Goal: Task Accomplishment & Management: Use online tool/utility

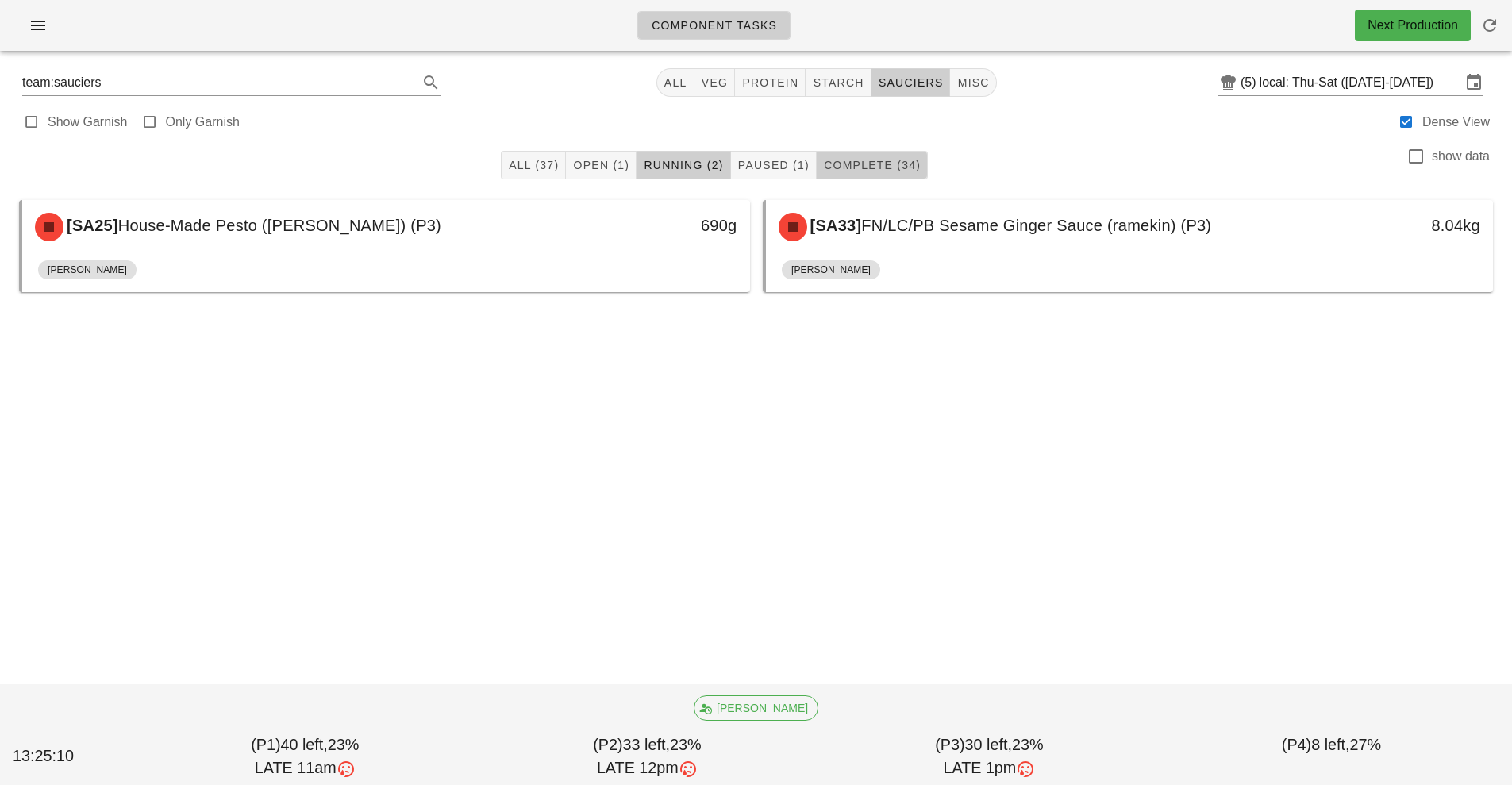
click at [863, 165] on span "Complete (34)" at bounding box center [871, 166] width 97 height 13
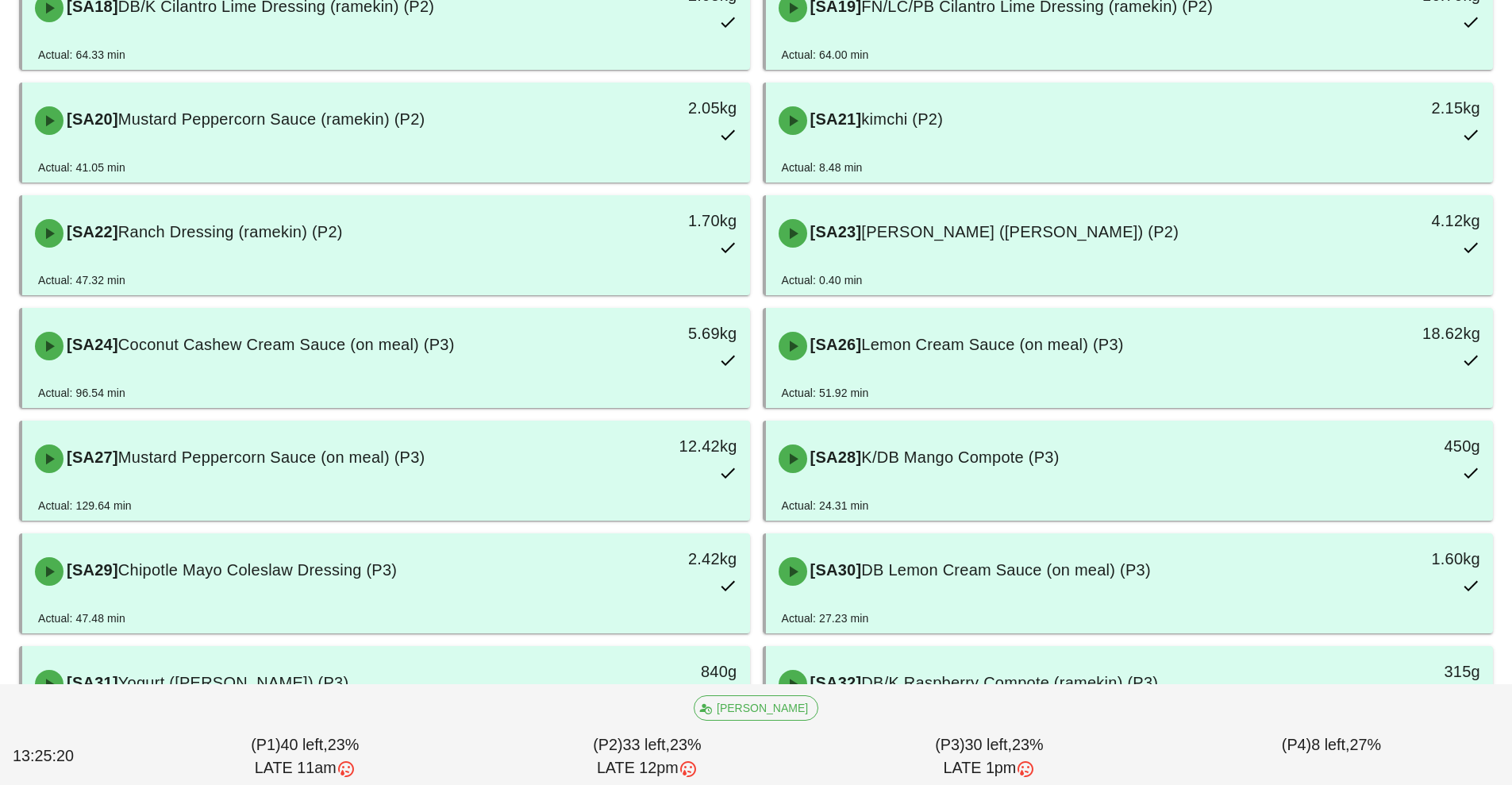
scroll to position [1138, 0]
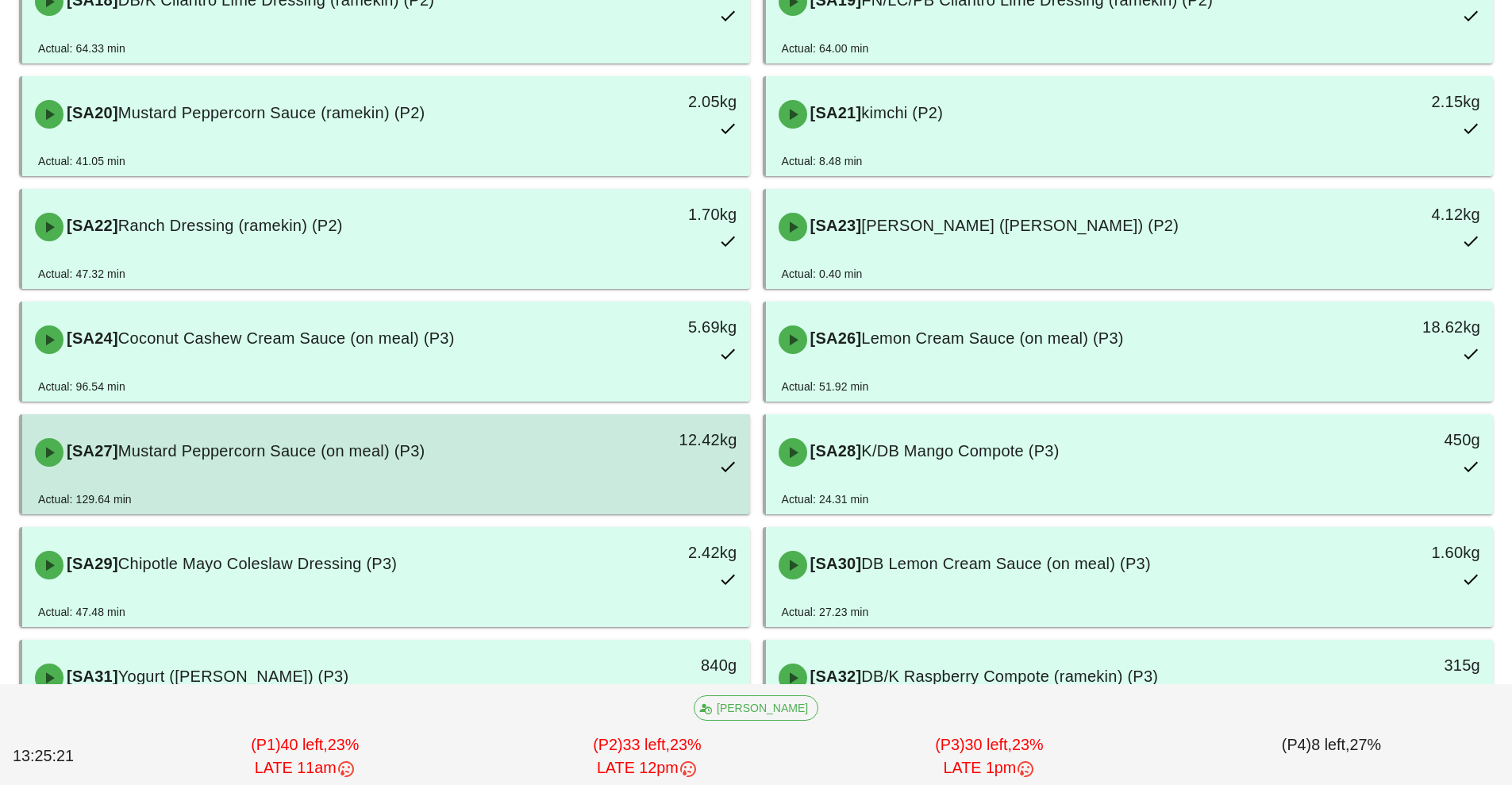
click at [580, 458] on div "12.42kg" at bounding box center [656, 452] width 180 height 70
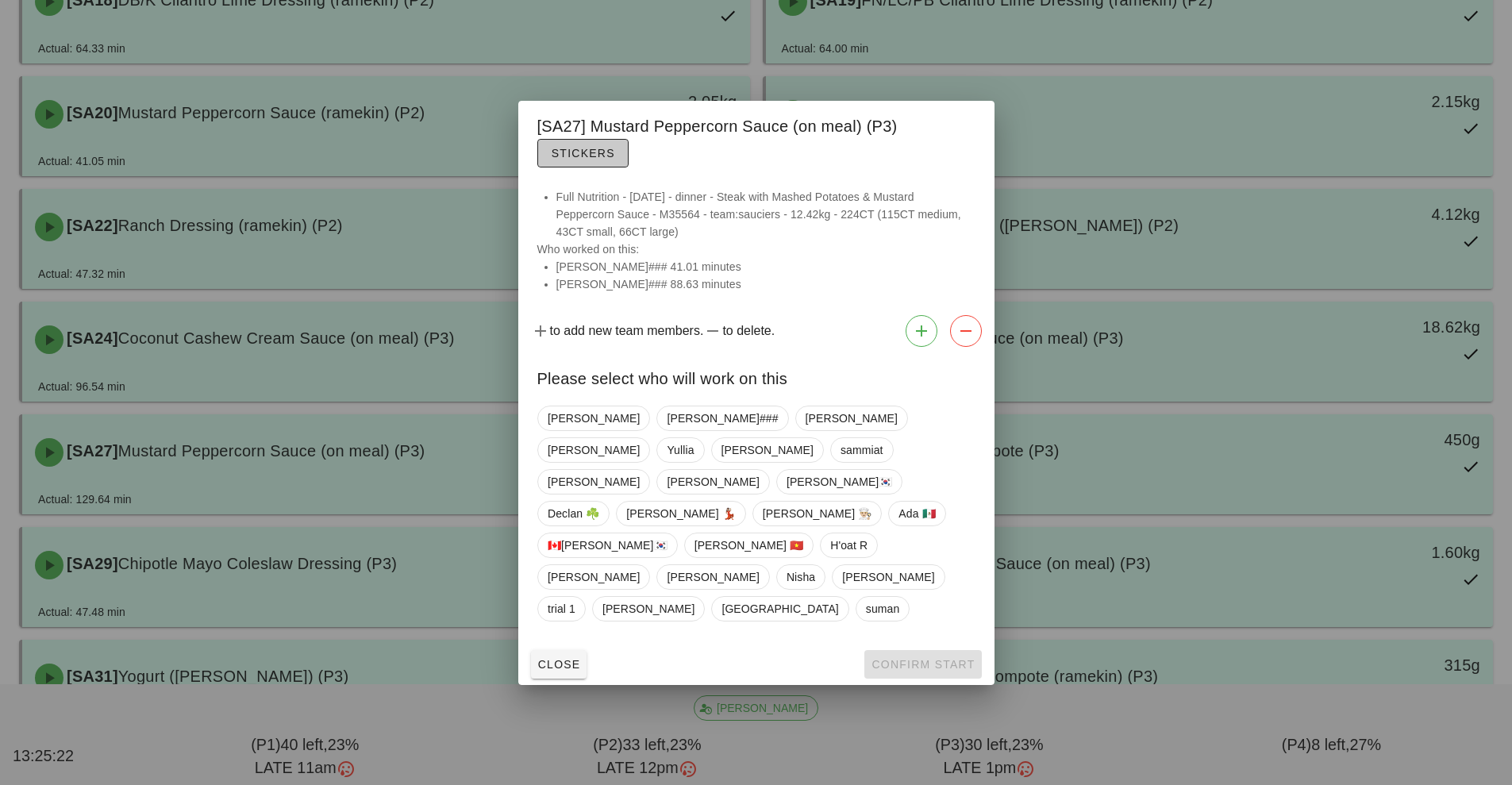
click at [602, 160] on span "Stickers" at bounding box center [582, 153] width 64 height 13
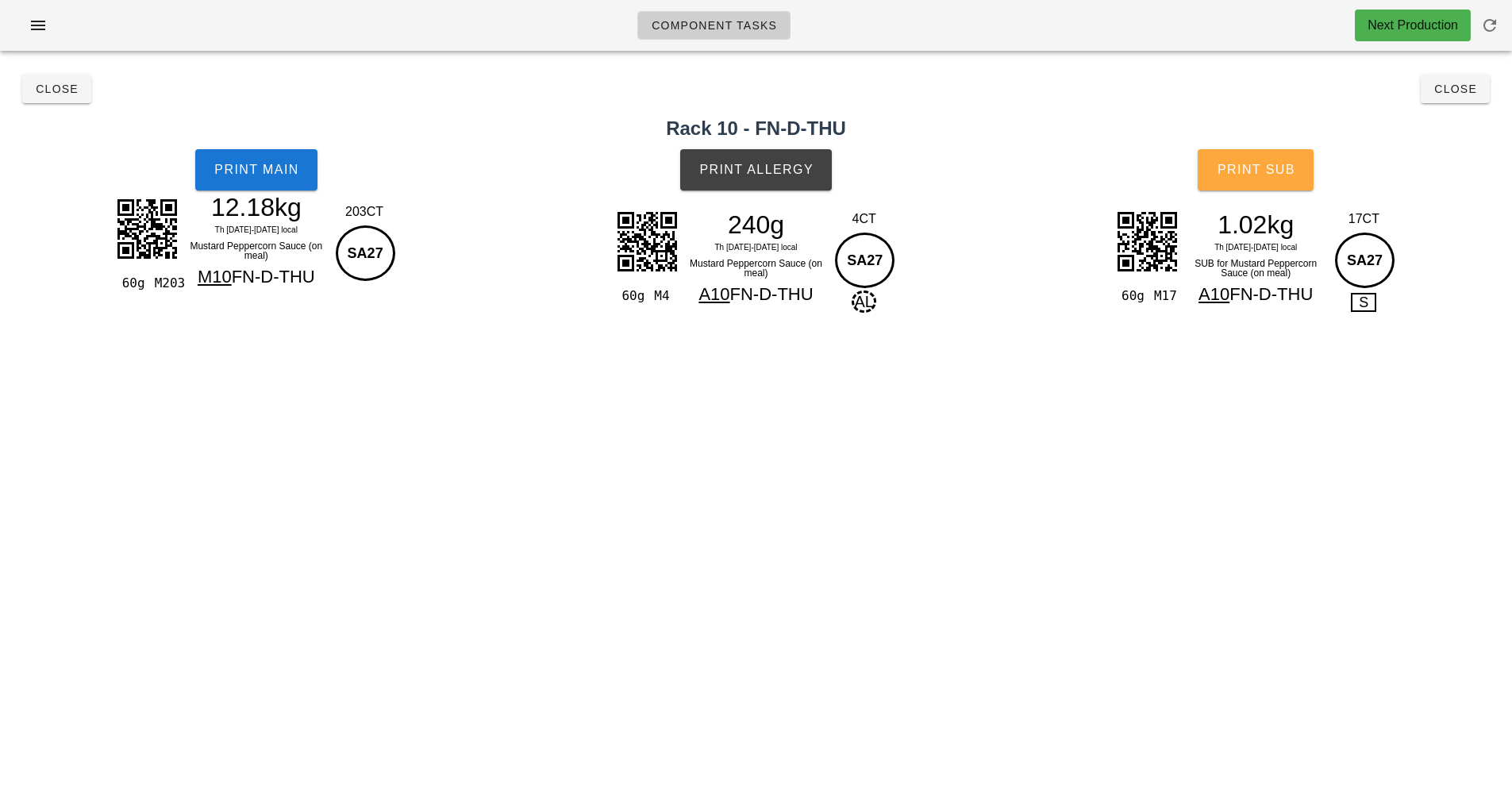
click at [1213, 175] on button "Print Sub" at bounding box center [1255, 170] width 116 height 41
click at [59, 101] on button "Close" at bounding box center [57, 89] width 69 height 29
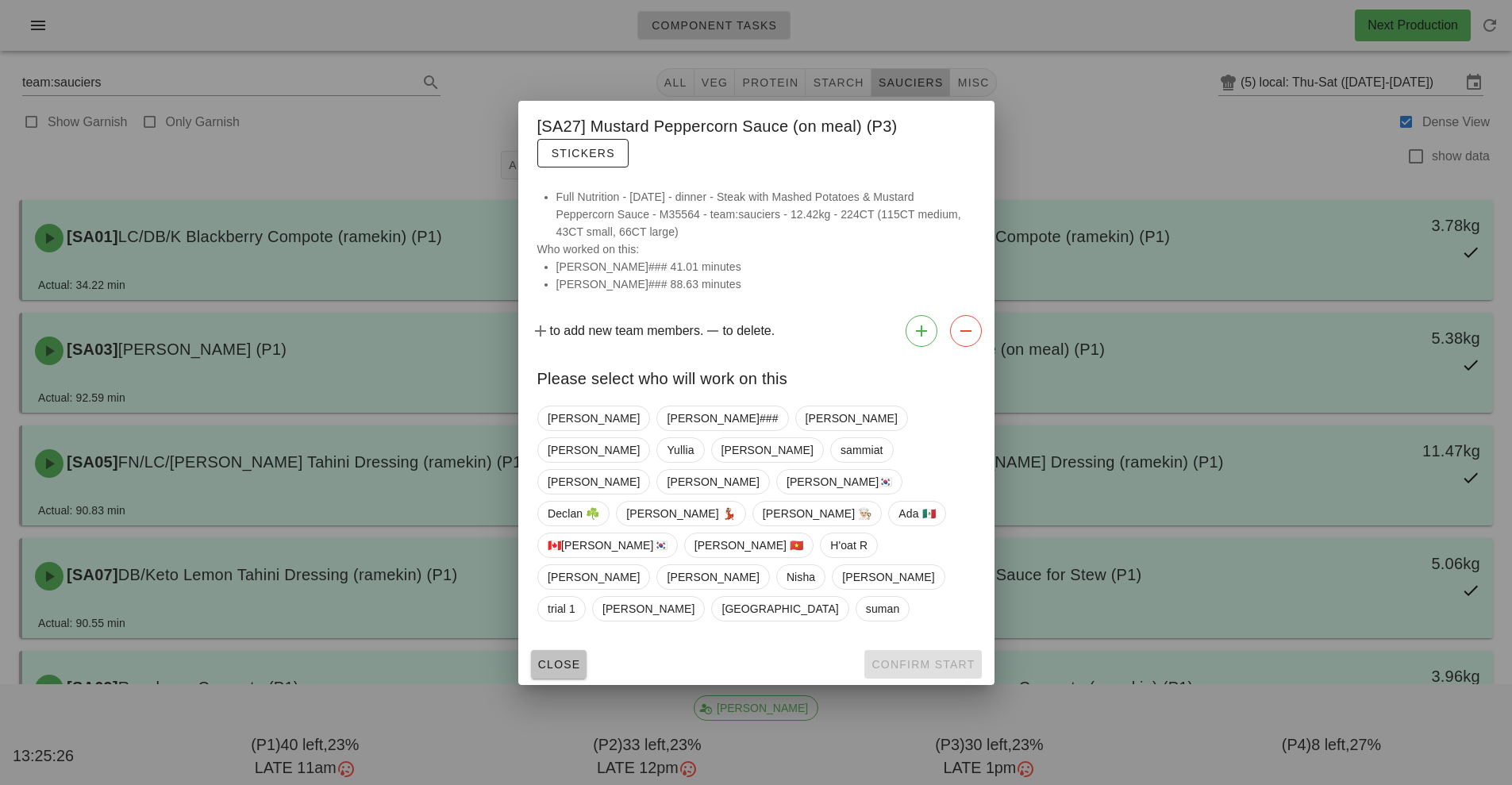
click at [549, 658] on span "Close" at bounding box center [559, 664] width 43 height 13
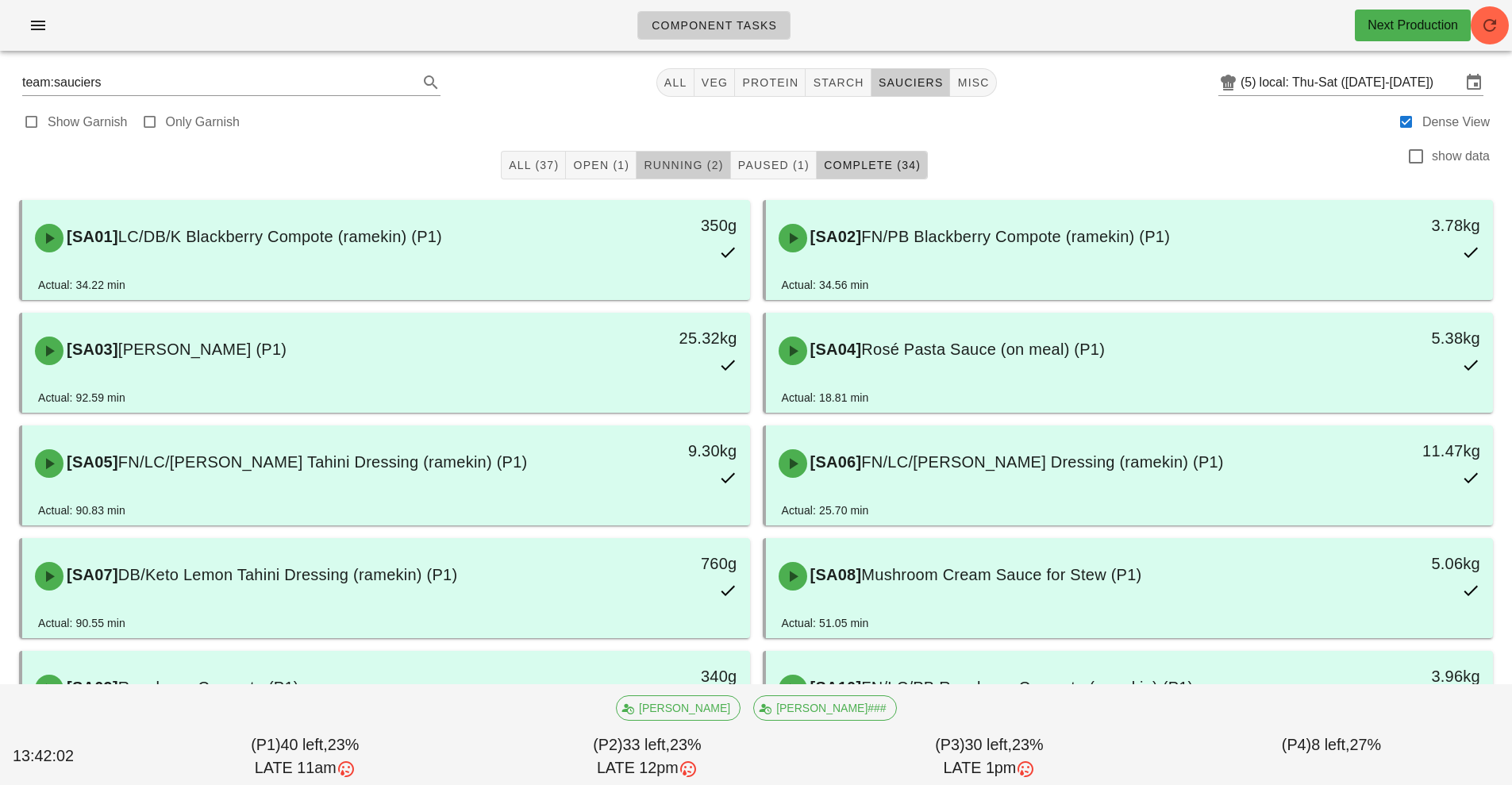
click at [689, 166] on span "Running (2)" at bounding box center [683, 166] width 80 height 13
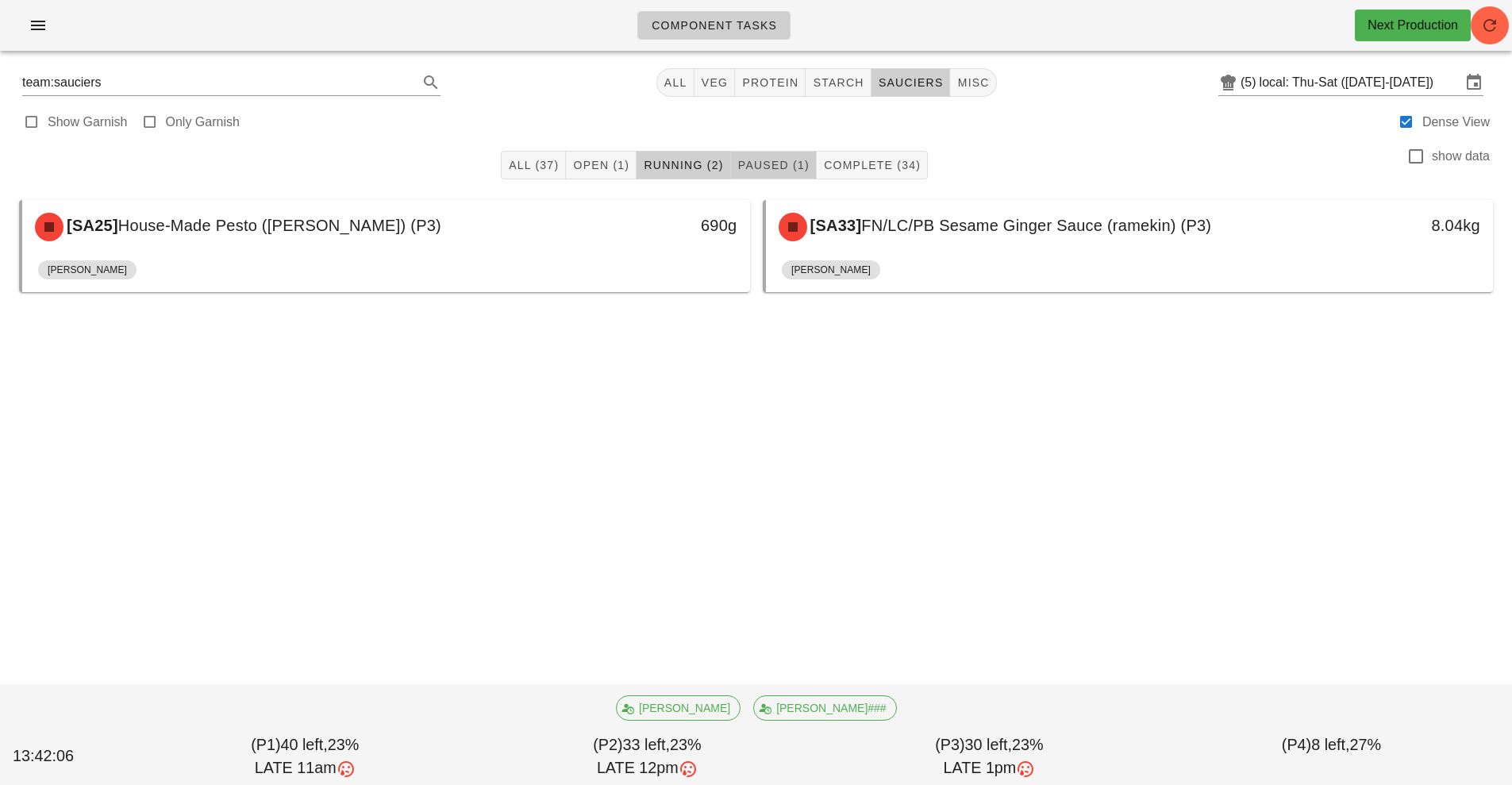
click at [774, 162] on span "Paused (1)" at bounding box center [774, 166] width 72 height 13
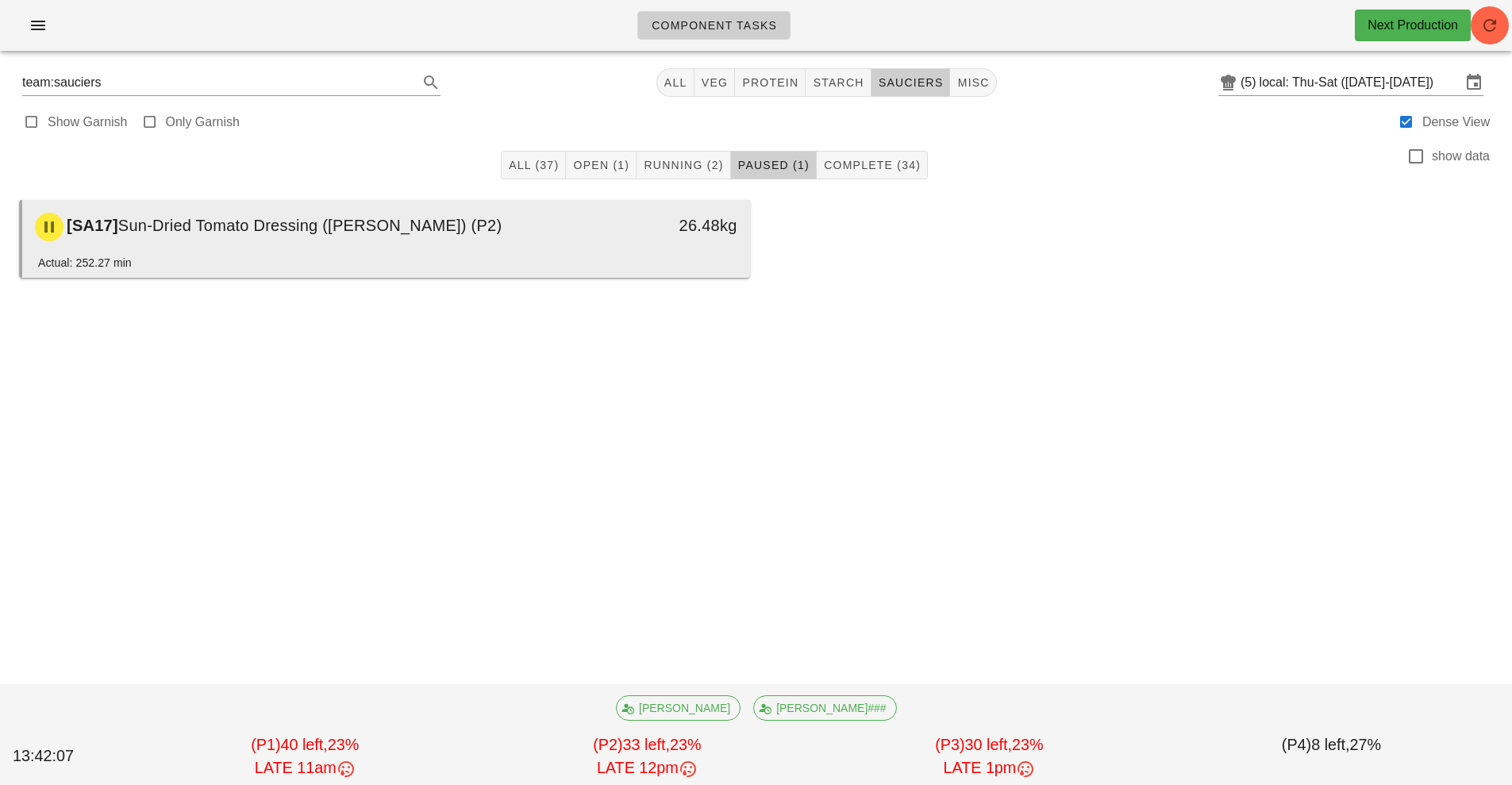
click at [745, 251] on div "[SA17] Sun-Dried Tomato Dressing (ramekin) (P2) 26.48kg" at bounding box center [386, 227] width 728 height 54
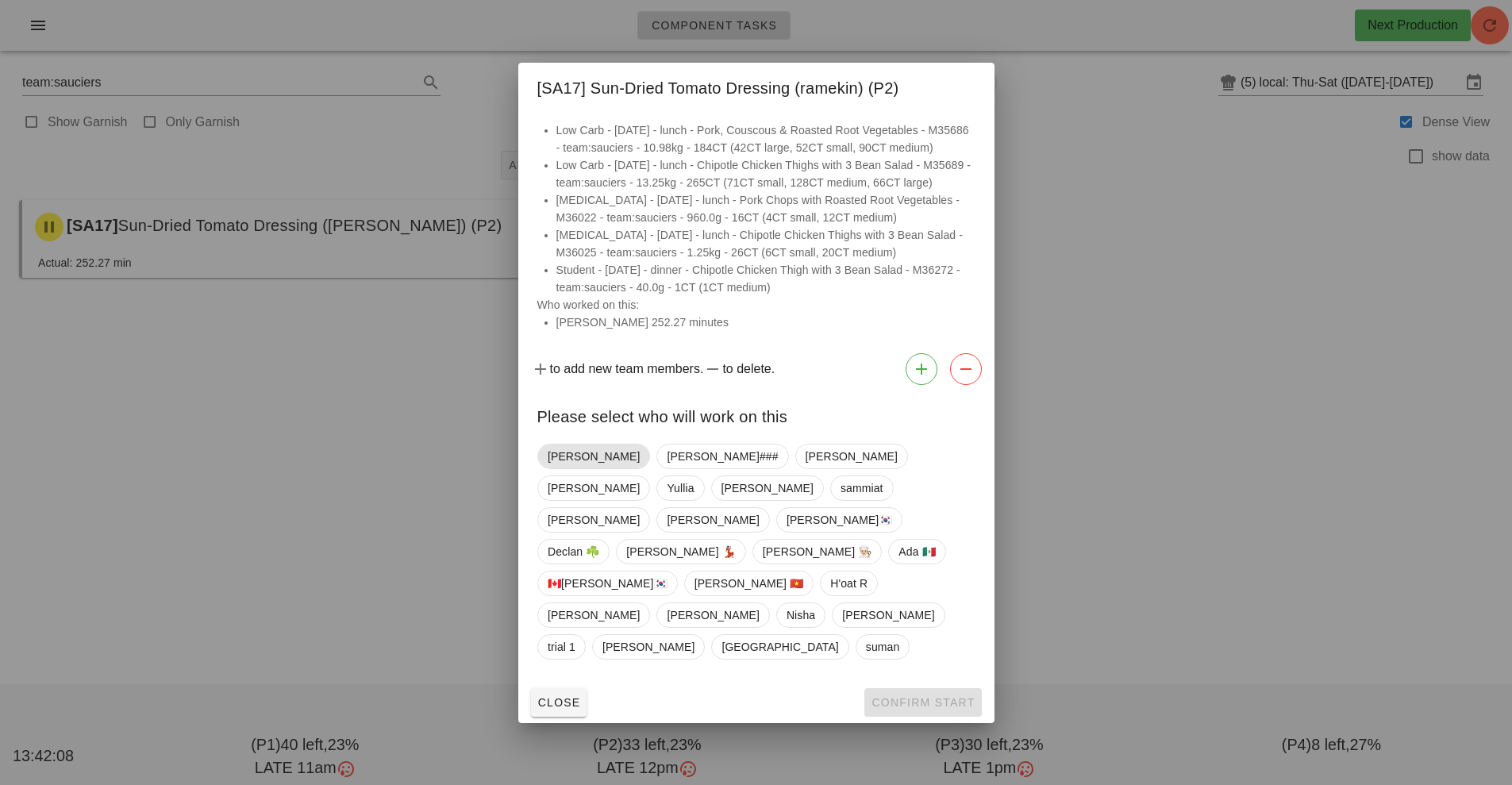
click at [574, 468] on span "[PERSON_NAME]" at bounding box center [593, 456] width 92 height 24
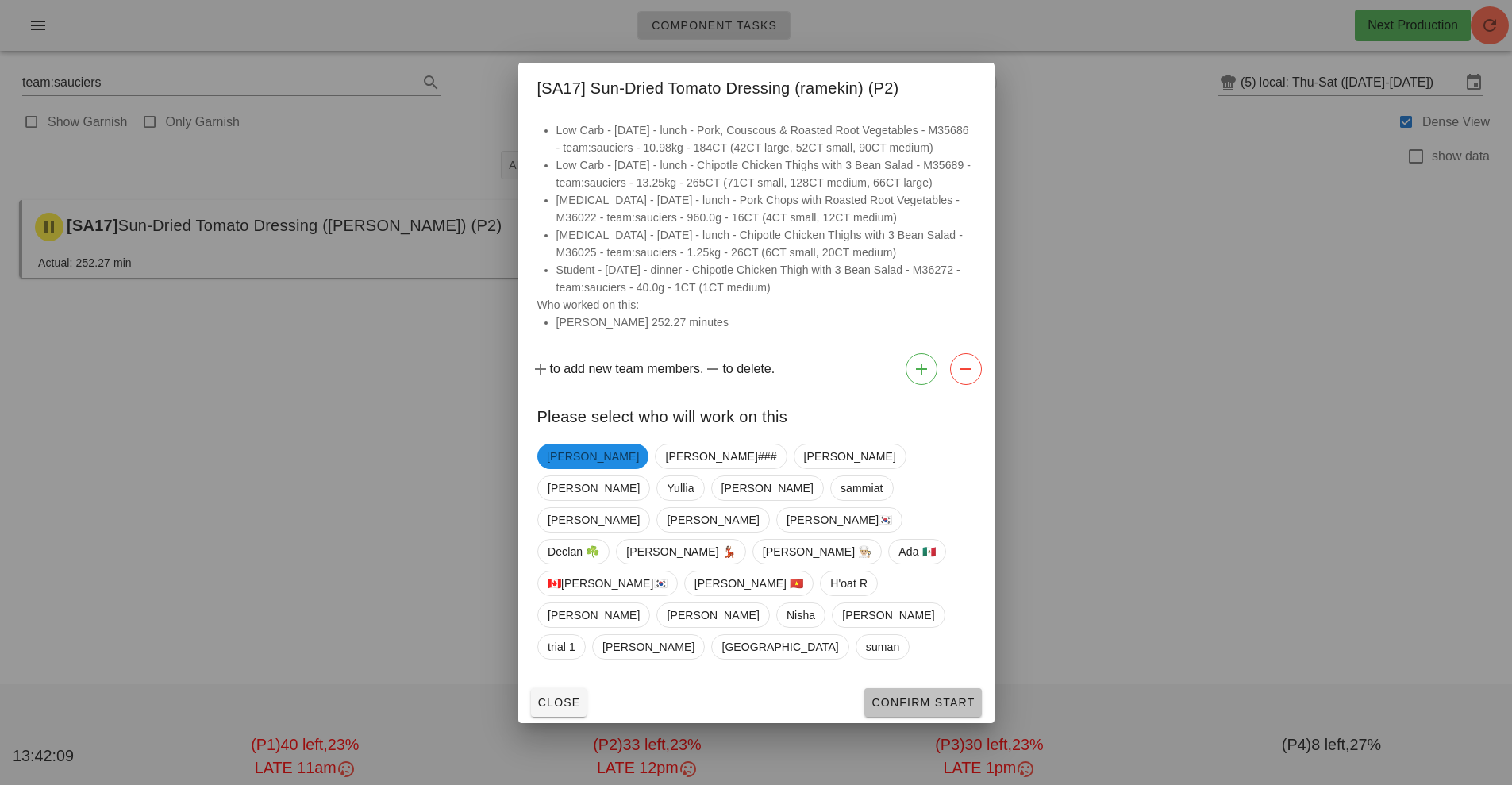
click at [961, 696] on span "Confirm Start" at bounding box center [922, 702] width 104 height 13
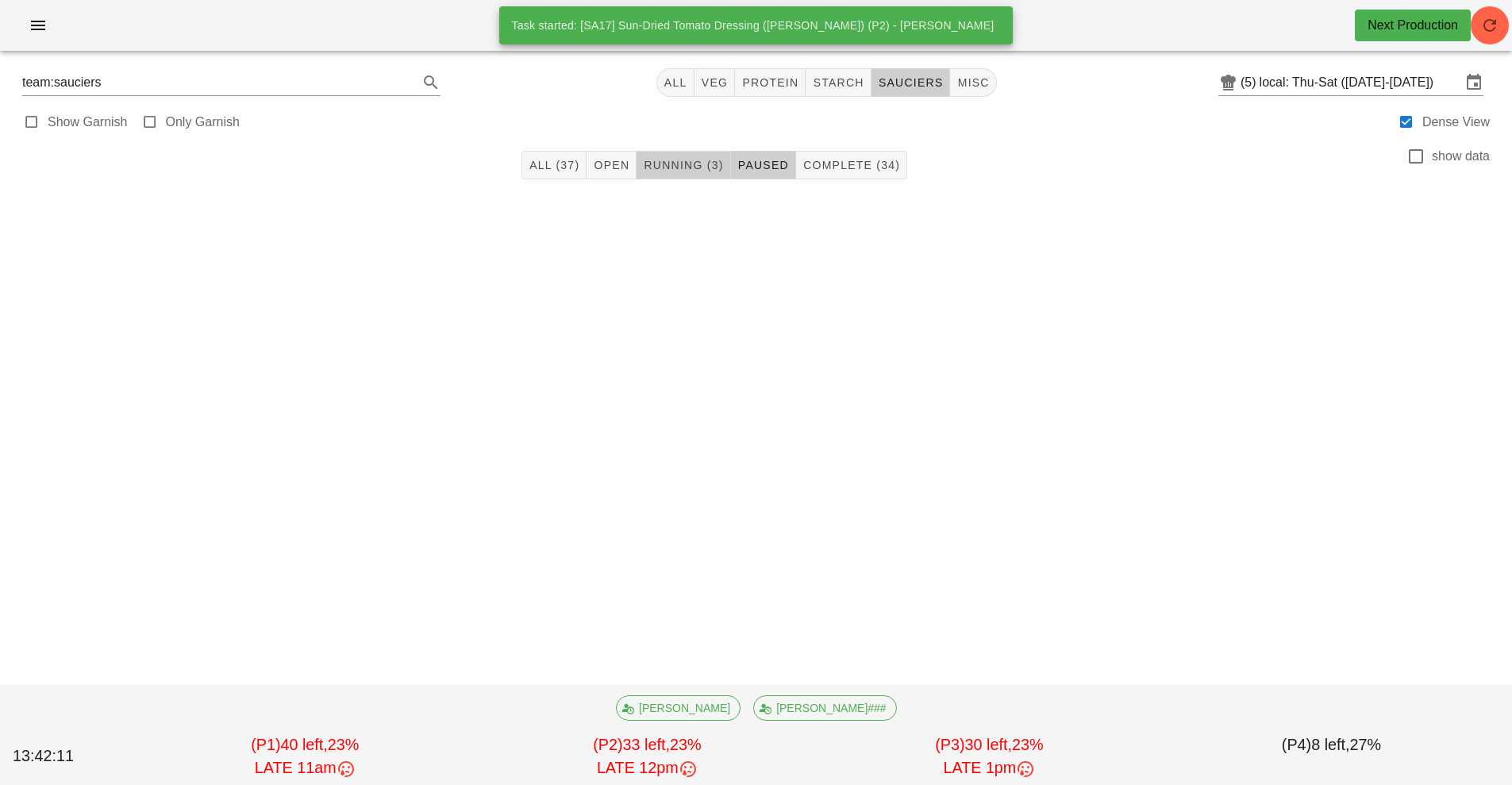
click at [697, 166] on span "Running (3)" at bounding box center [683, 166] width 80 height 13
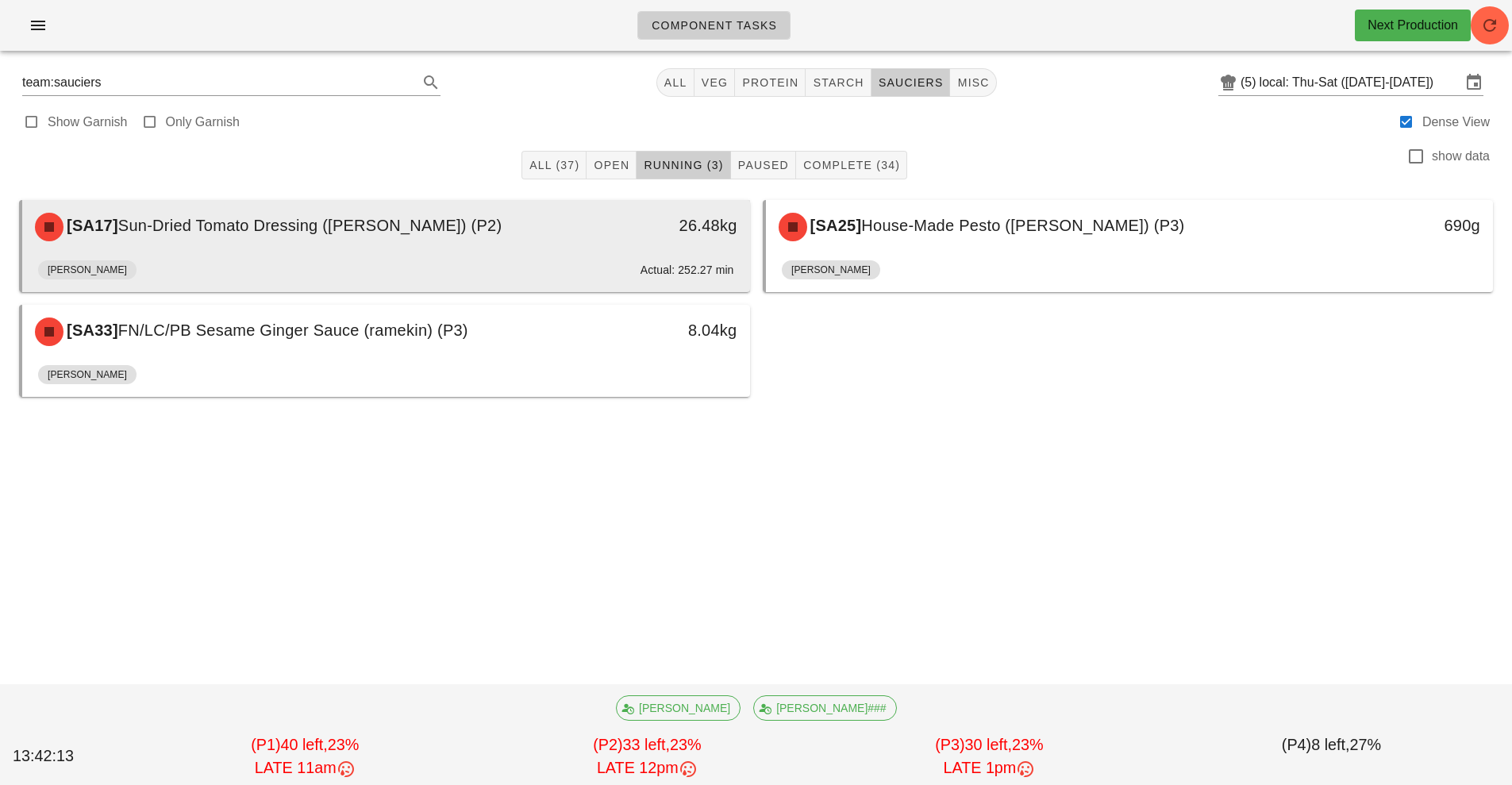
click at [625, 231] on div "26.48kg" at bounding box center [656, 226] width 161 height 26
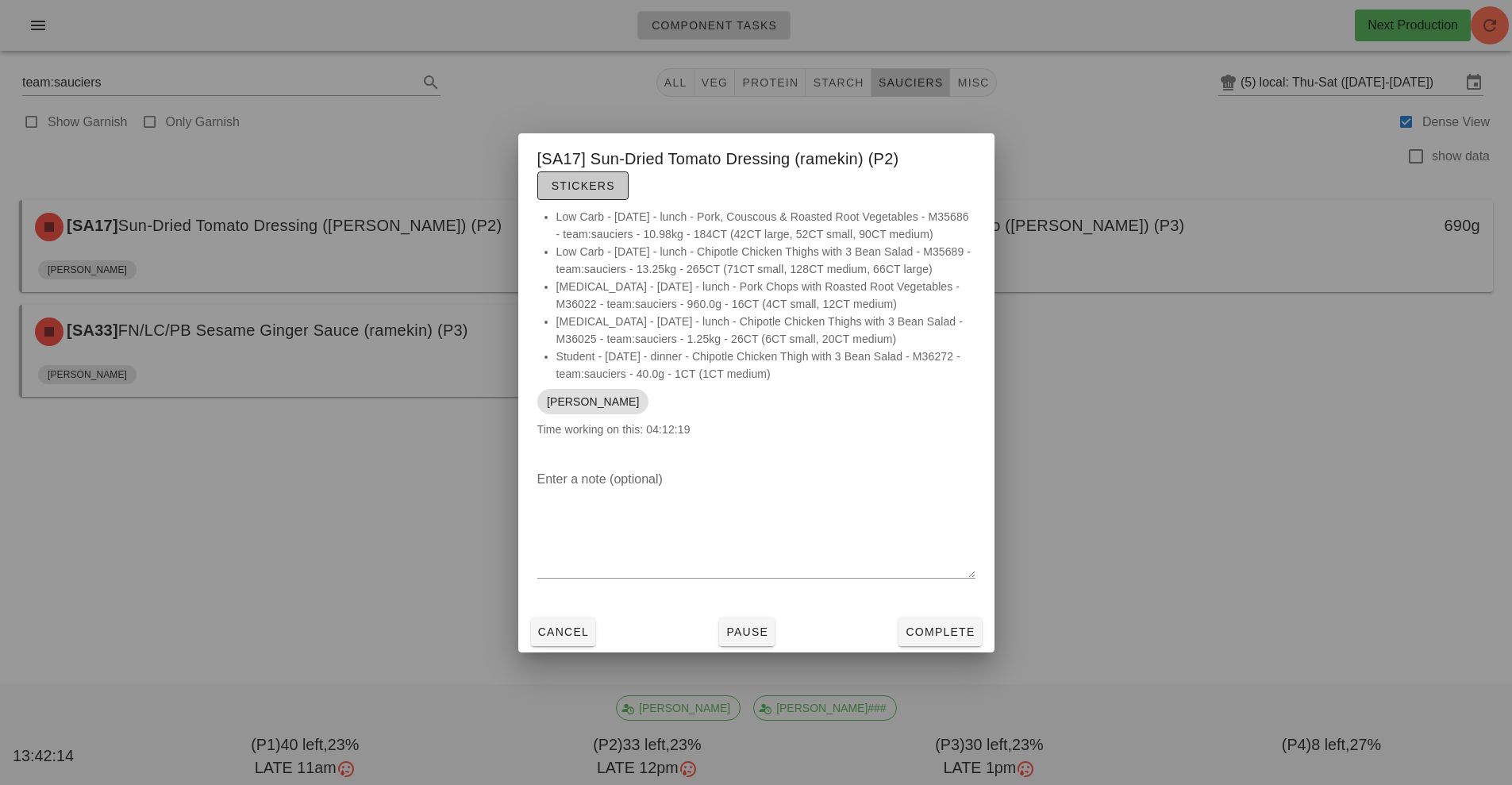
click at [588, 171] on button "Stickers" at bounding box center [583, 186] width 92 height 29
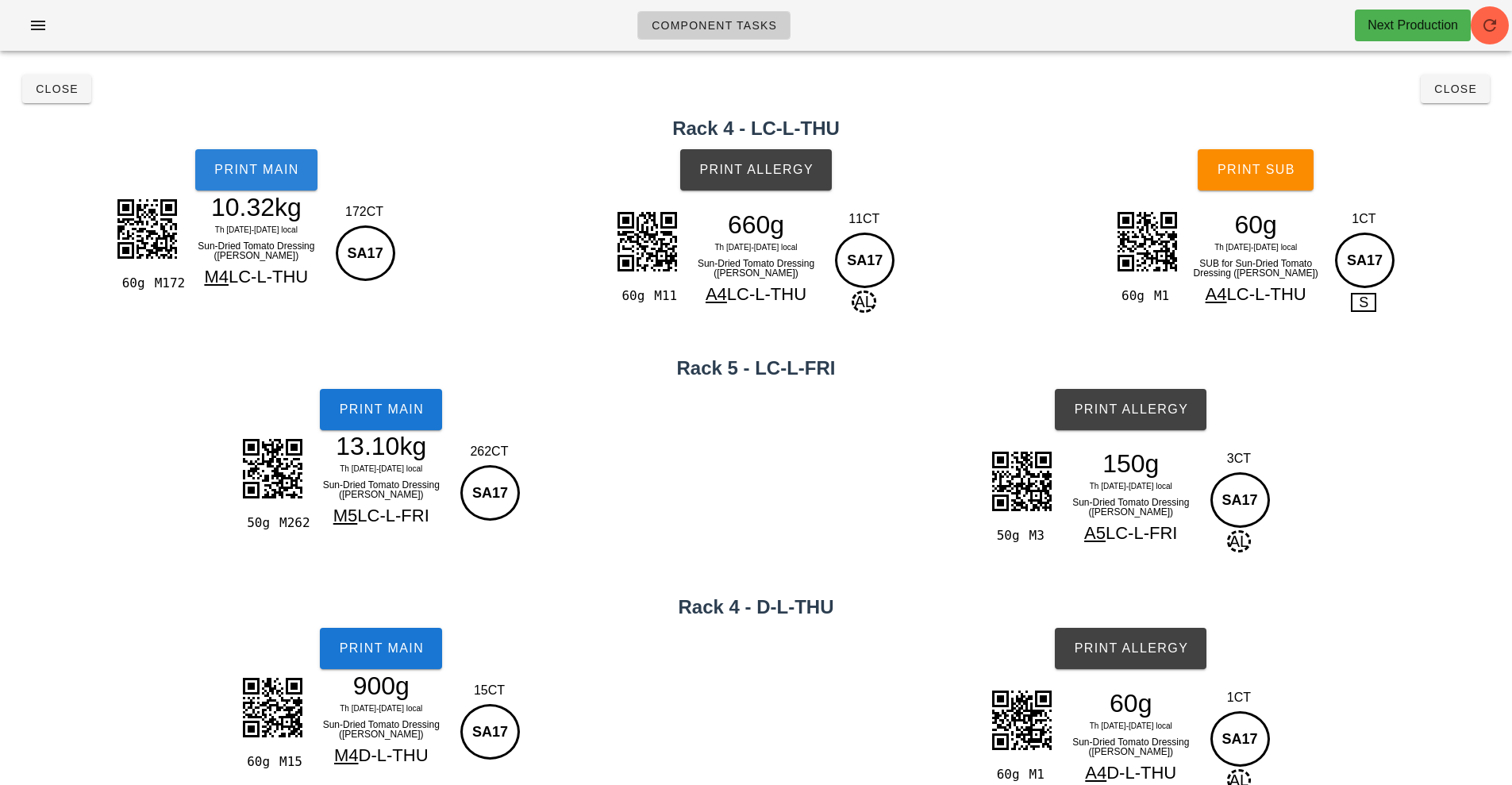
click at [255, 178] on button "Print Main" at bounding box center [256, 170] width 122 height 41
click at [392, 394] on button "Print Main" at bounding box center [381, 409] width 122 height 41
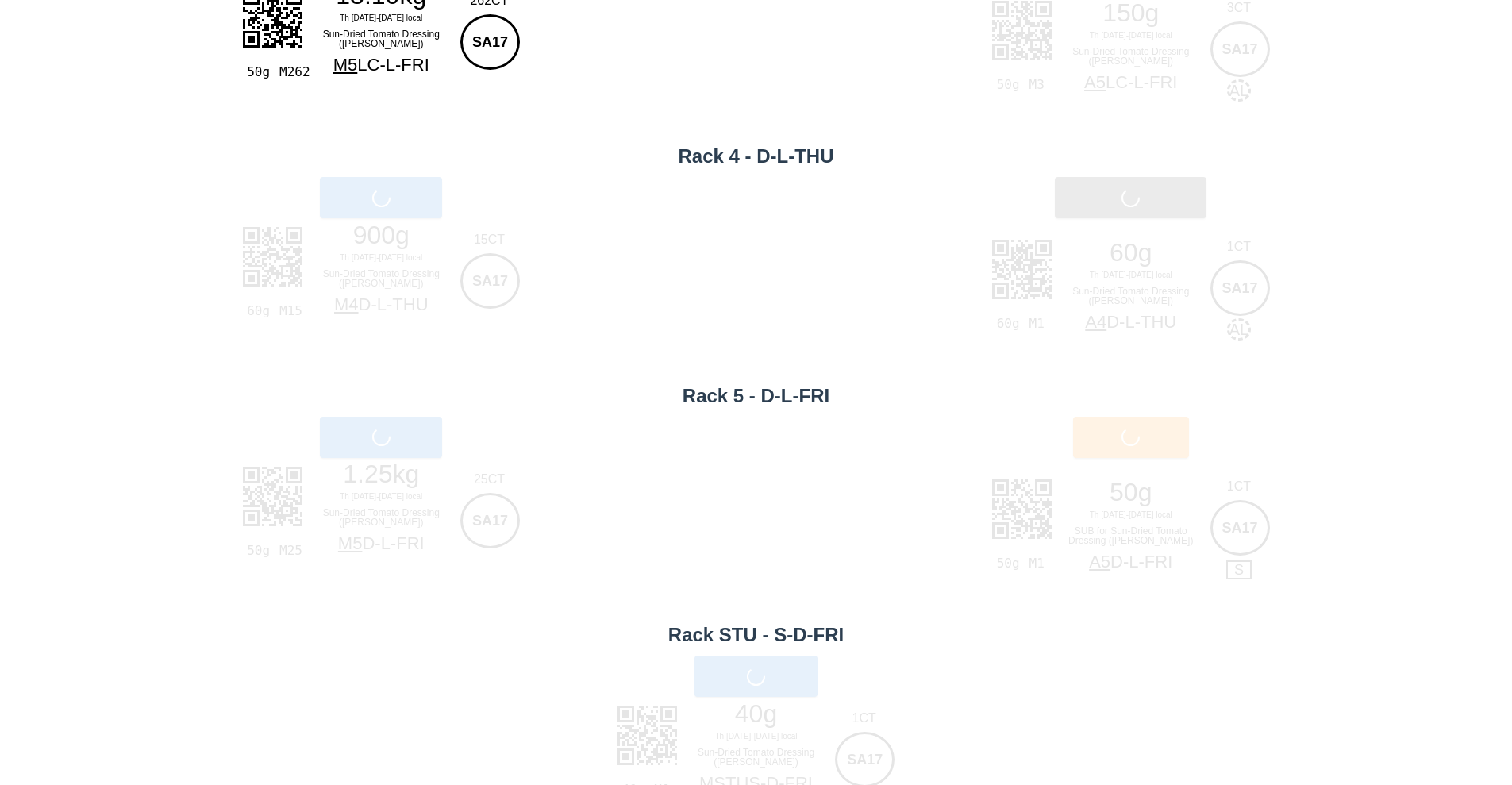
scroll to position [452, 0]
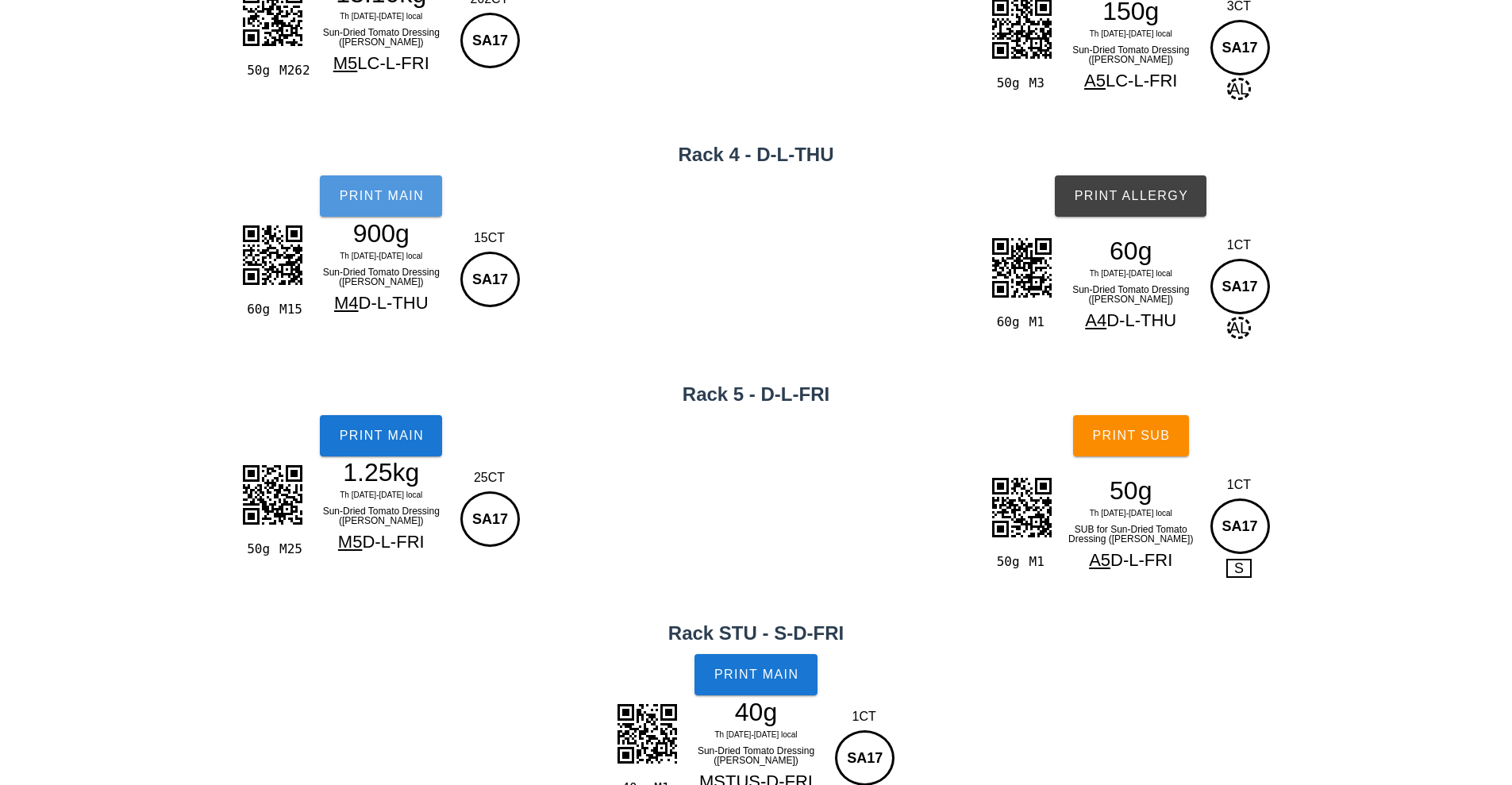
click at [371, 209] on button "Print Main" at bounding box center [381, 195] width 122 height 41
click at [349, 446] on button "Print Main" at bounding box center [381, 435] width 122 height 41
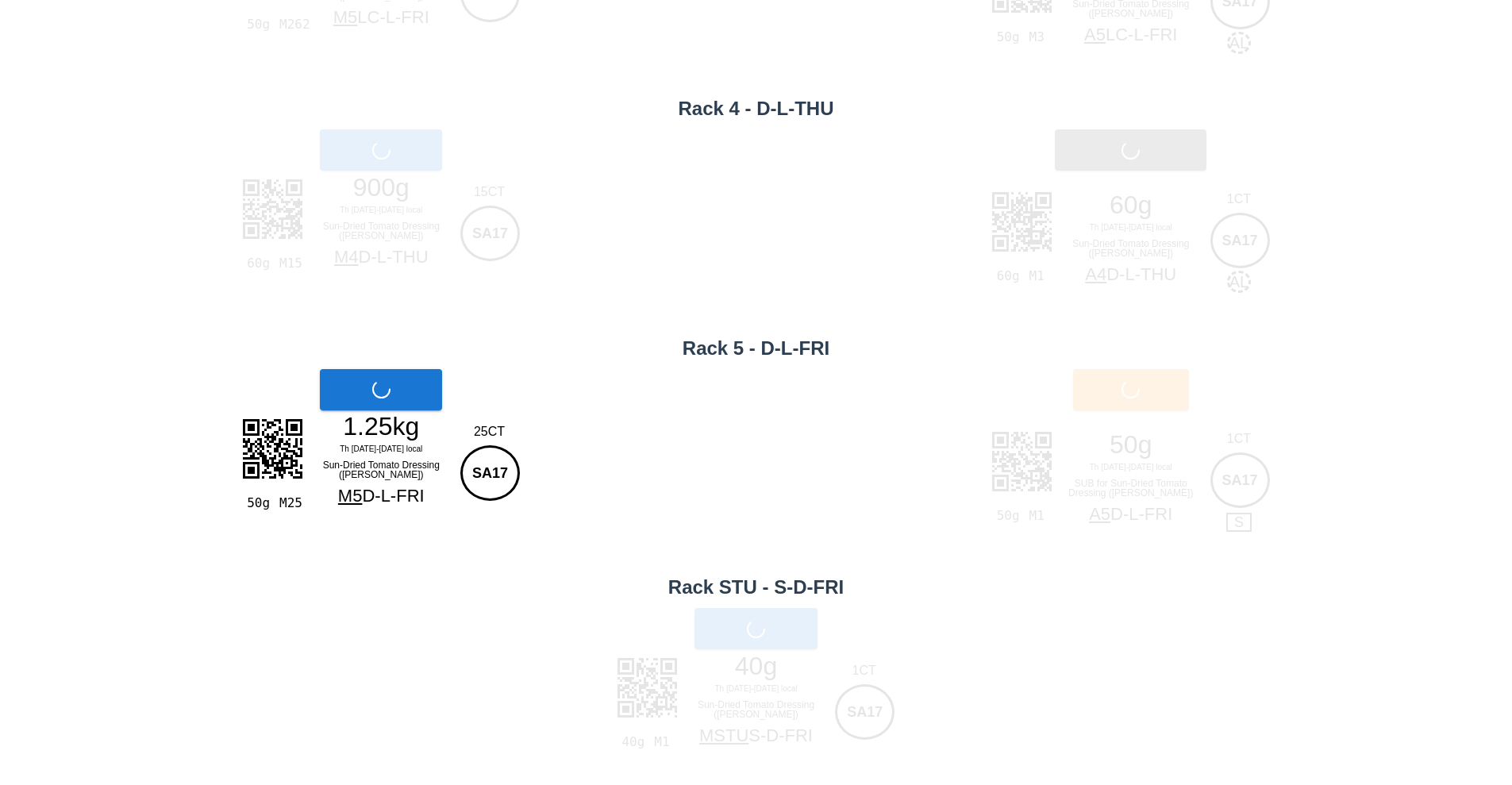
scroll to position [507, 0]
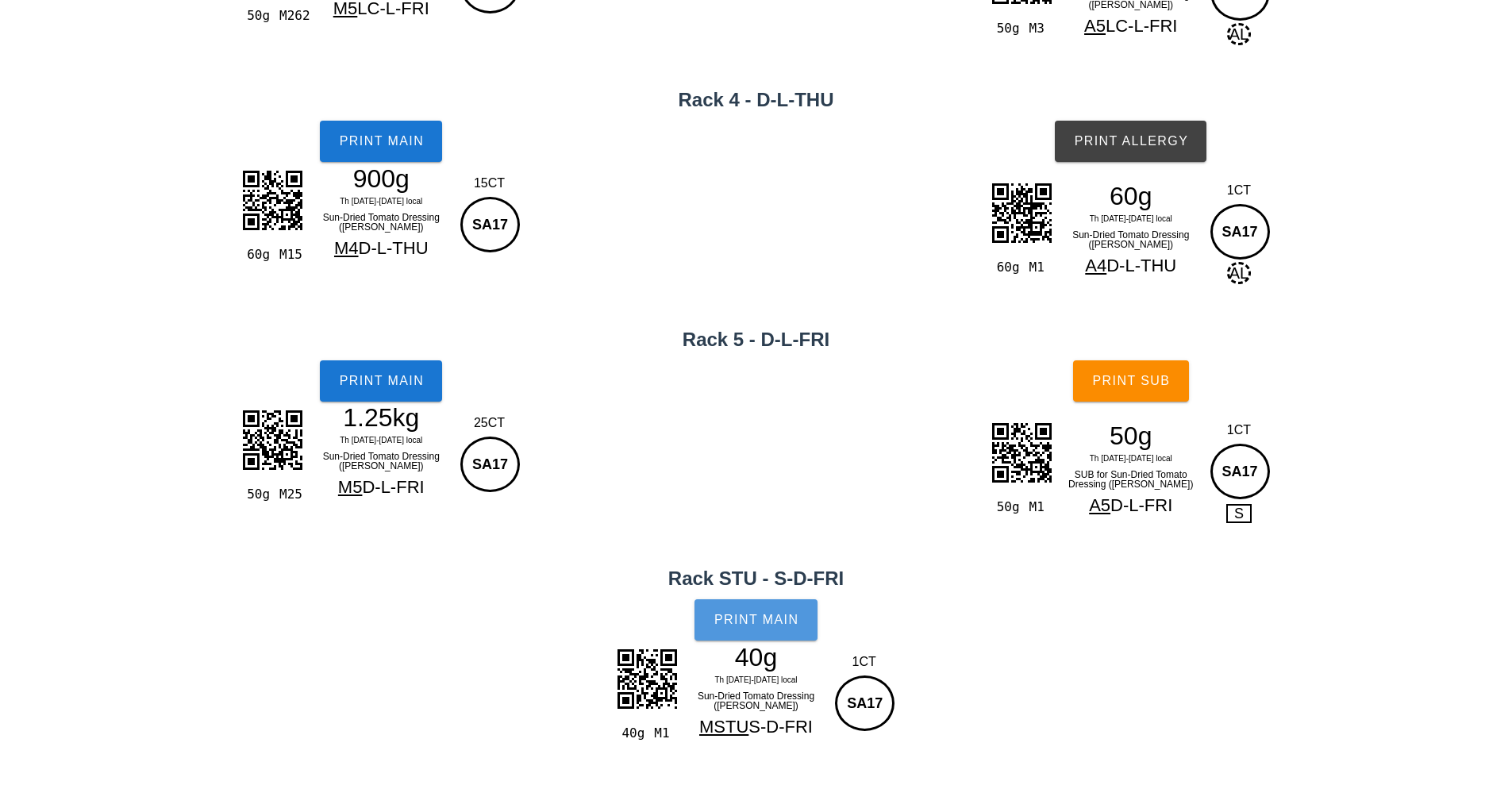
click at [717, 619] on span "Print Main" at bounding box center [756, 619] width 86 height 14
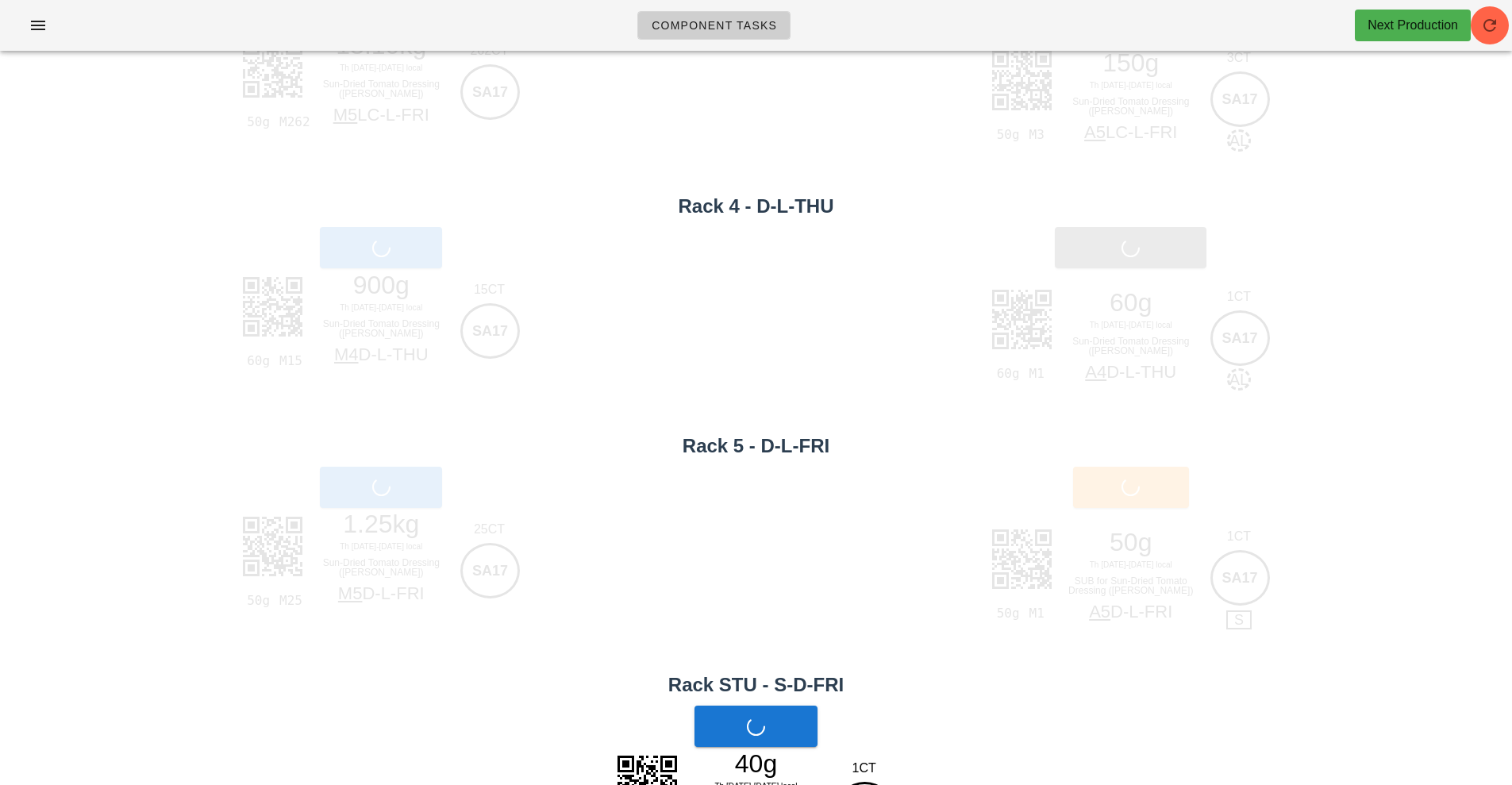
scroll to position [0, 0]
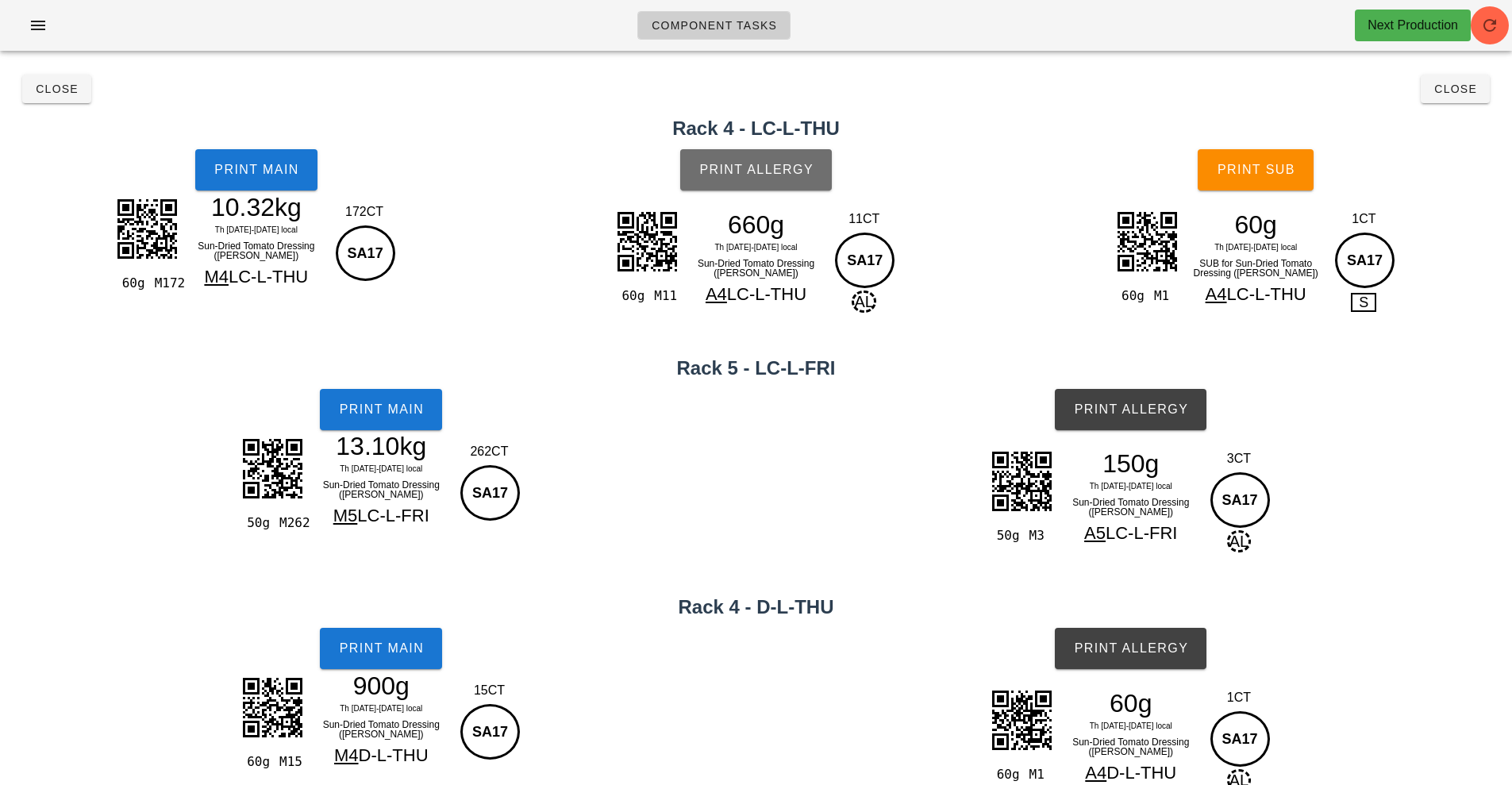
click at [728, 152] on button "Print Allergy" at bounding box center [755, 170] width 152 height 41
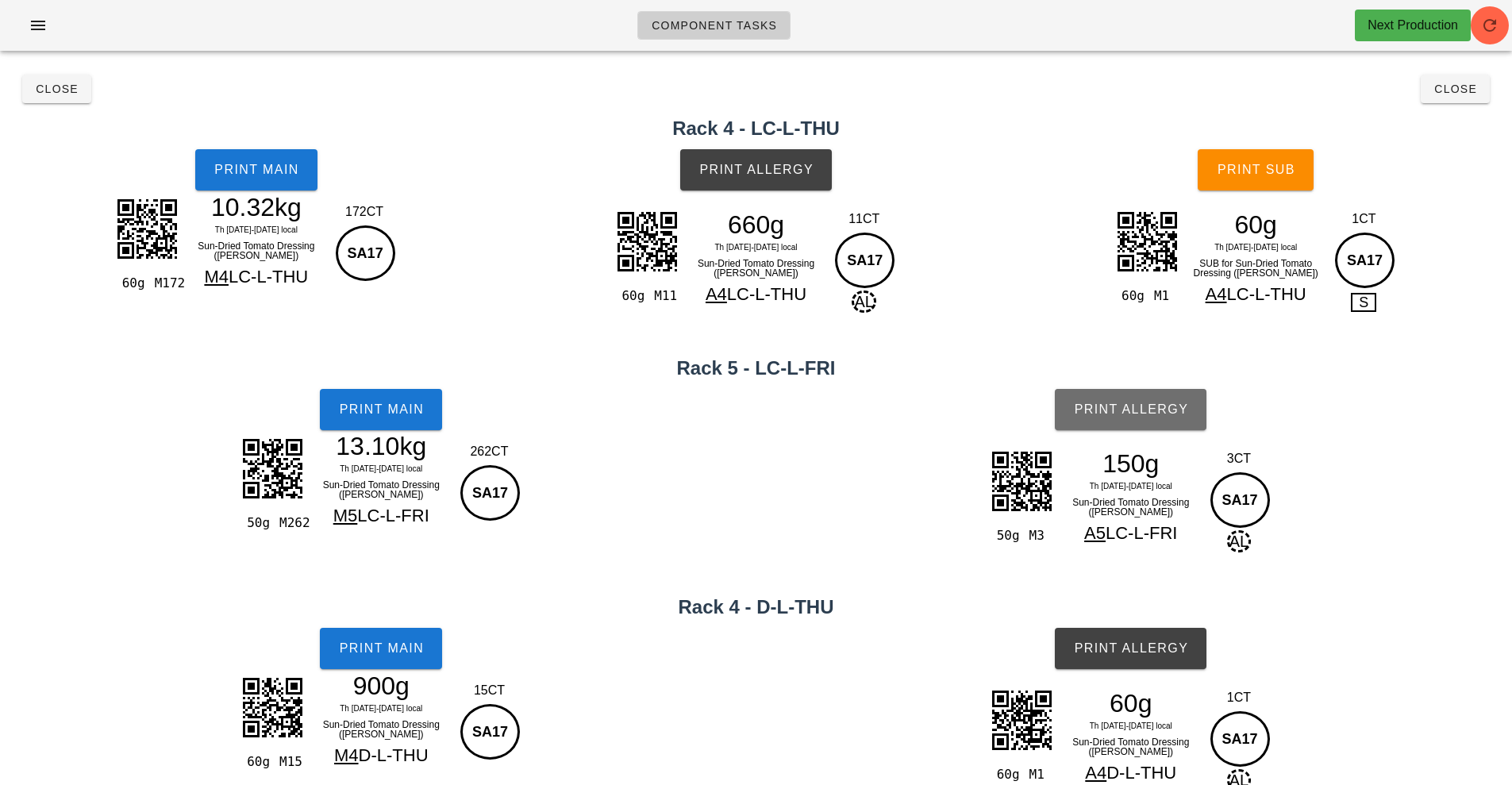
click at [1098, 406] on span "Print Allergy" at bounding box center [1130, 410] width 115 height 14
click at [1100, 643] on span "Print Allergy" at bounding box center [1130, 648] width 115 height 14
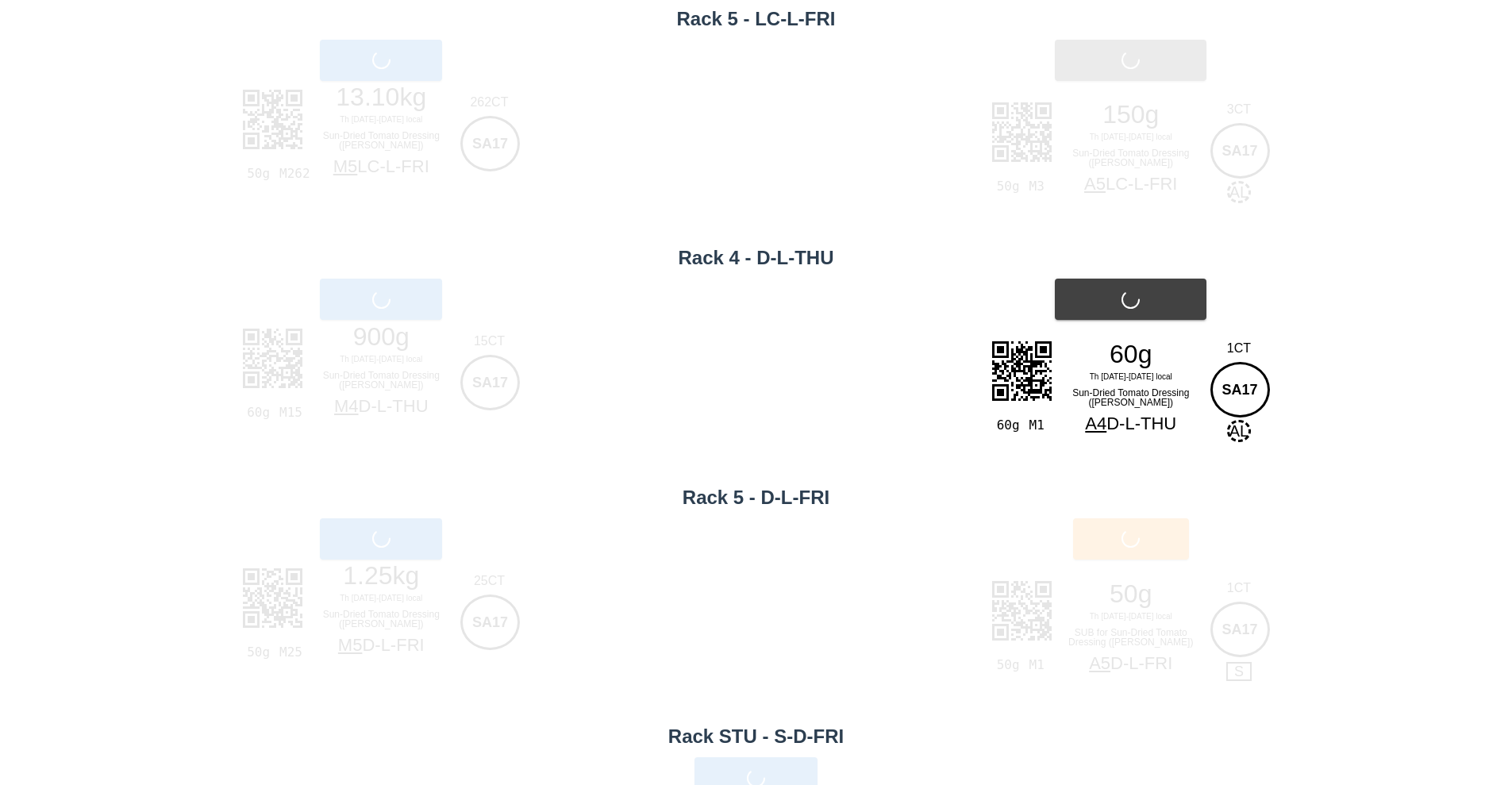
scroll to position [378, 0]
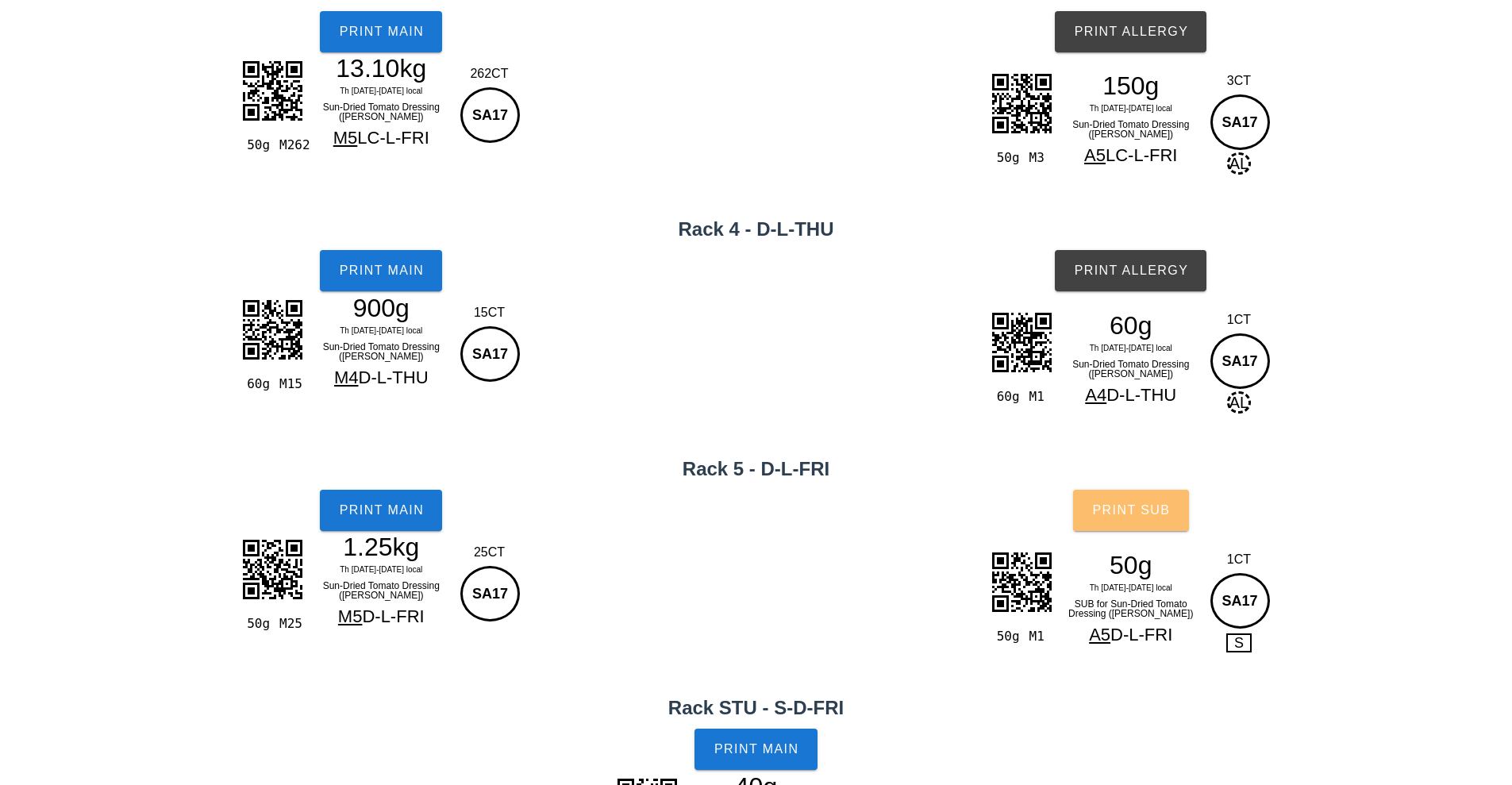
click at [1097, 506] on span "Print Sub" at bounding box center [1130, 510] width 79 height 14
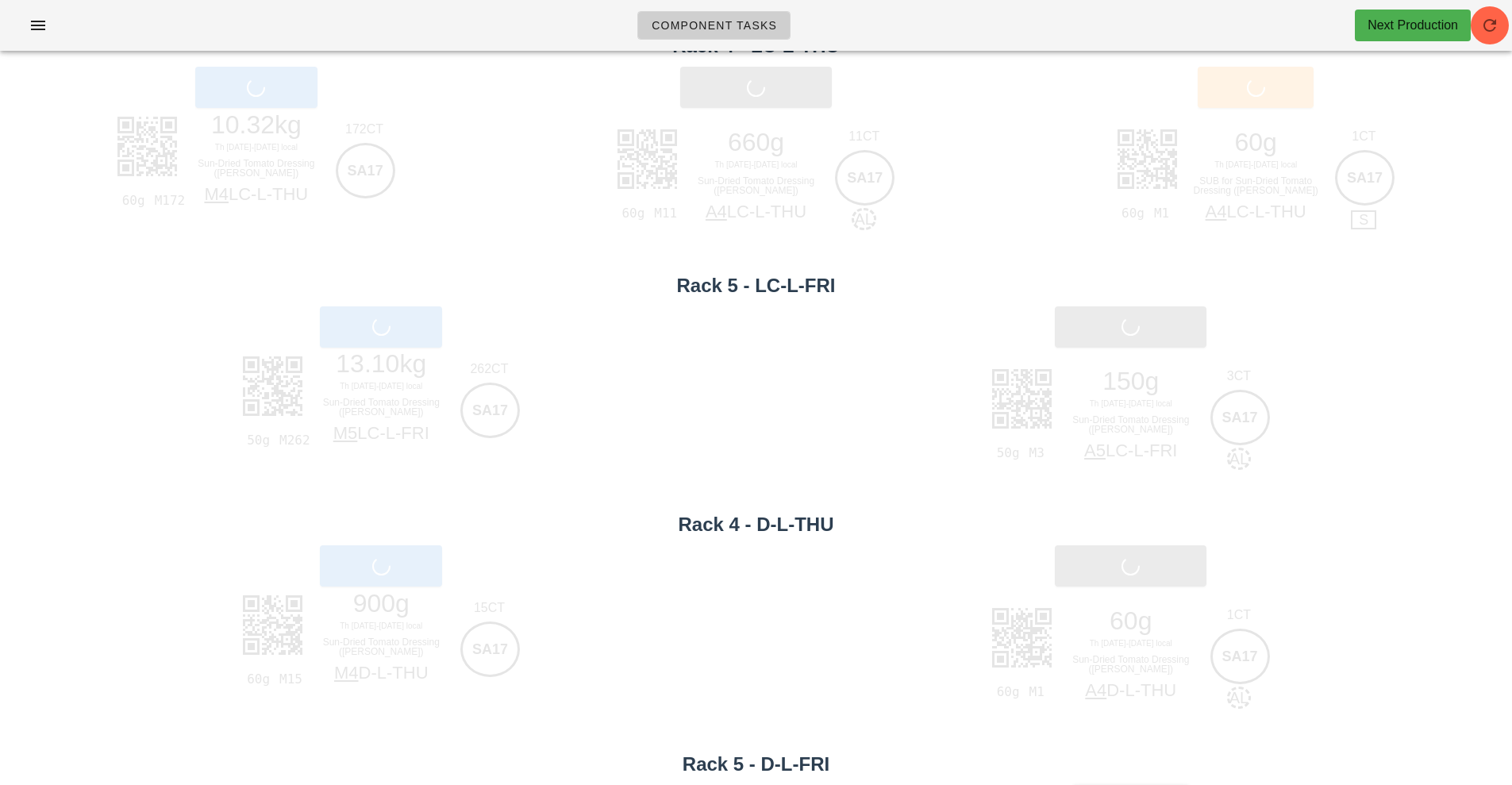
scroll to position [0, 0]
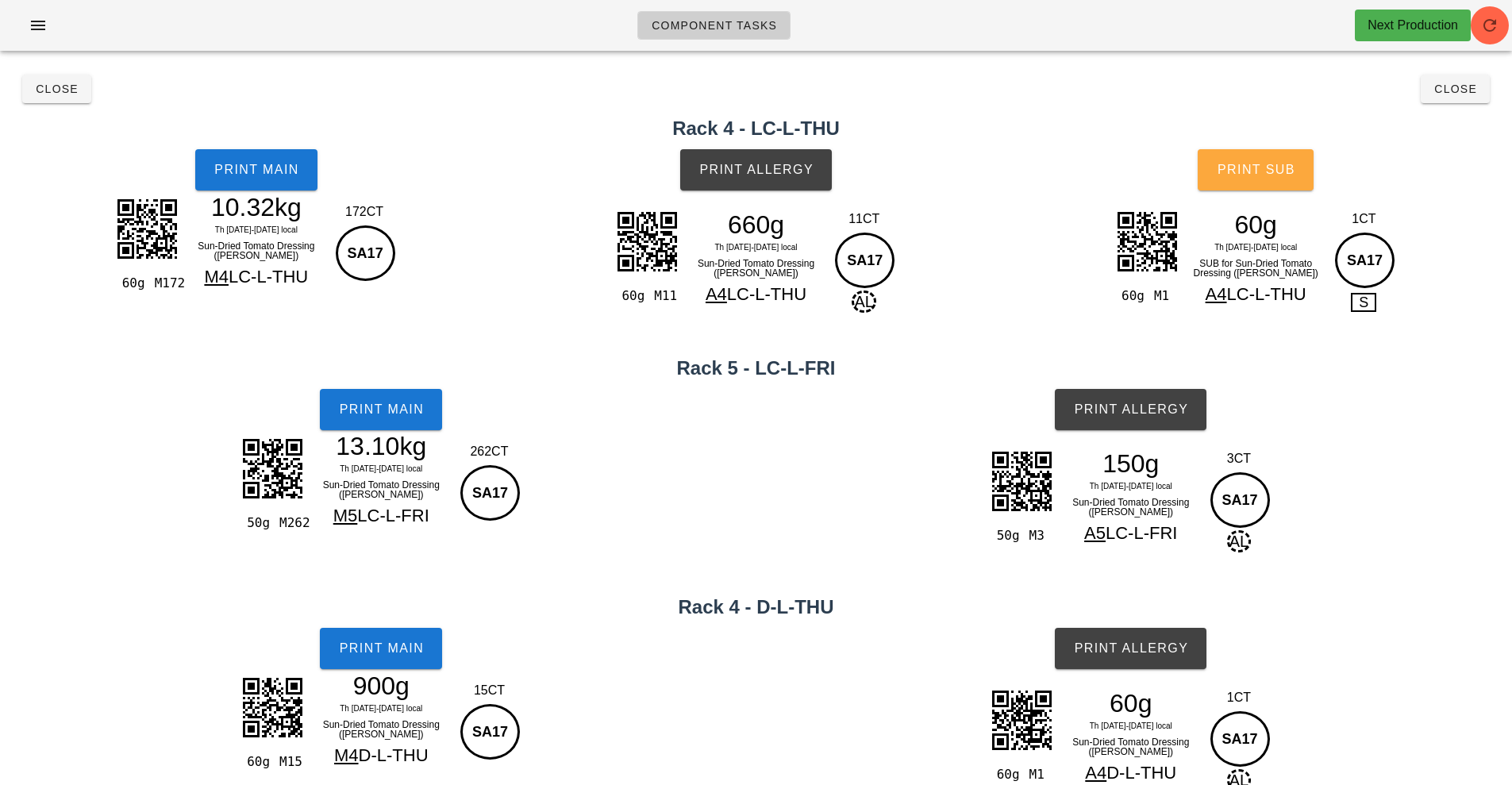
click at [1247, 171] on span "Print Sub" at bounding box center [1256, 170] width 79 height 14
click at [1455, 85] on span "Close" at bounding box center [1455, 89] width 43 height 13
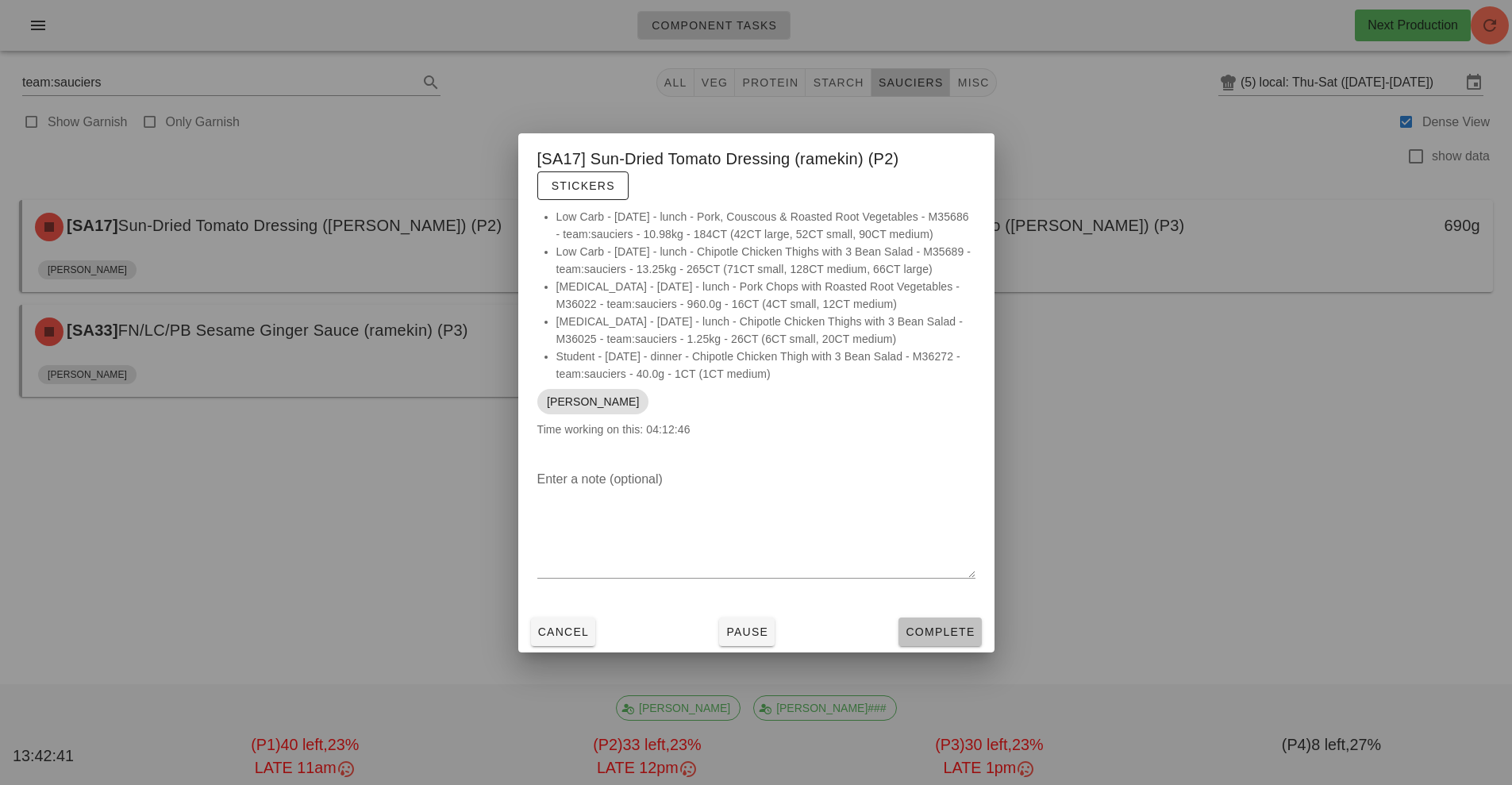
click at [947, 637] on span "Complete" at bounding box center [939, 632] width 70 height 13
